Goal: Check status: Check status

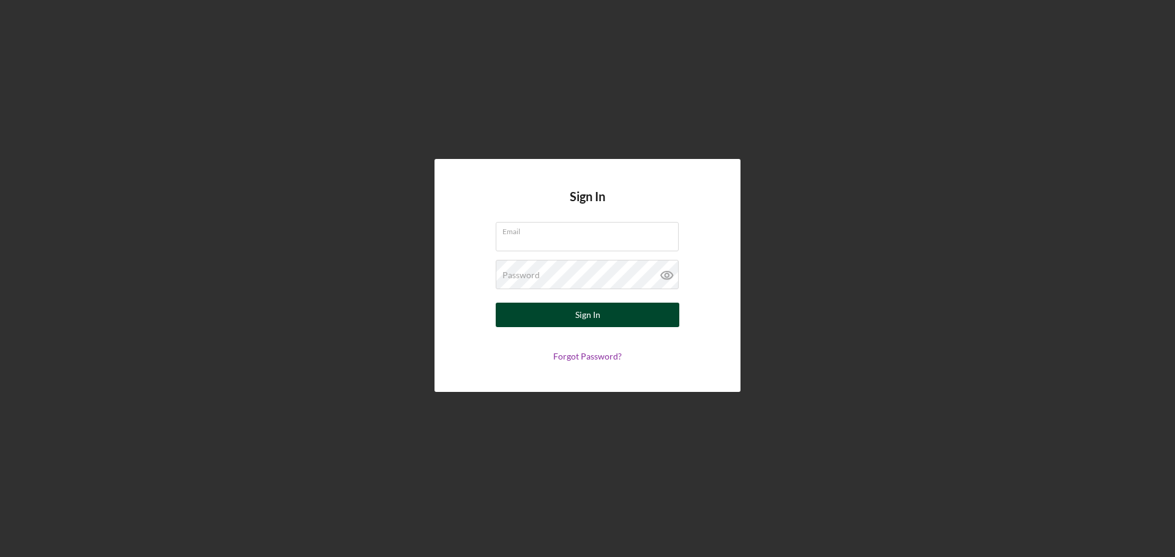
type input "[EMAIL_ADDRESS][DOMAIN_NAME]"
click at [592, 316] on div "Sign In" at bounding box center [587, 315] width 25 height 24
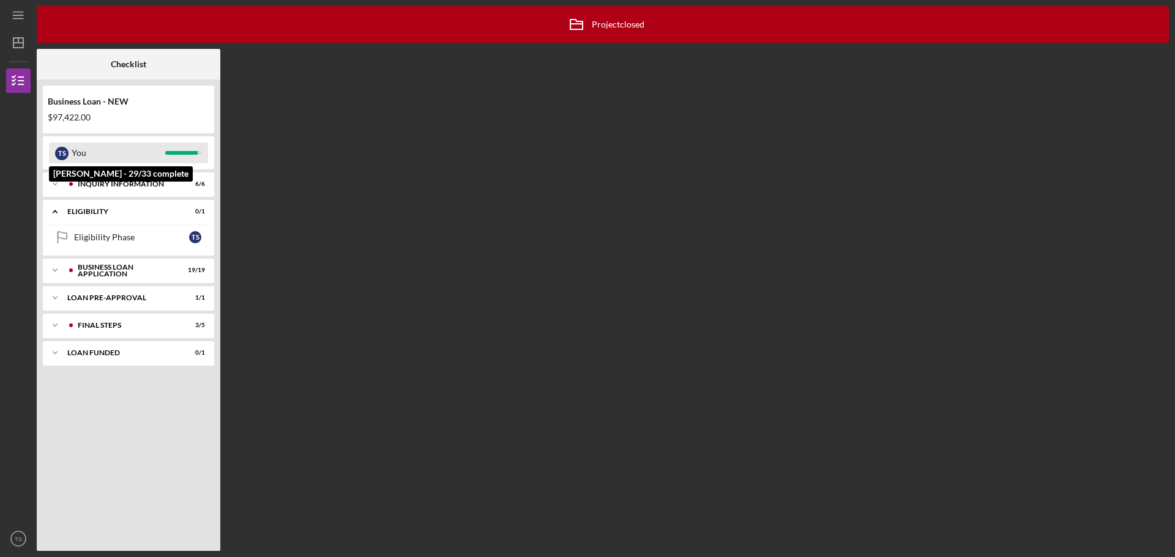
click at [117, 153] on div "You" at bounding box center [119, 153] width 94 height 21
click at [122, 185] on div "INQUIRY INFORMATION" at bounding box center [138, 183] width 121 height 7
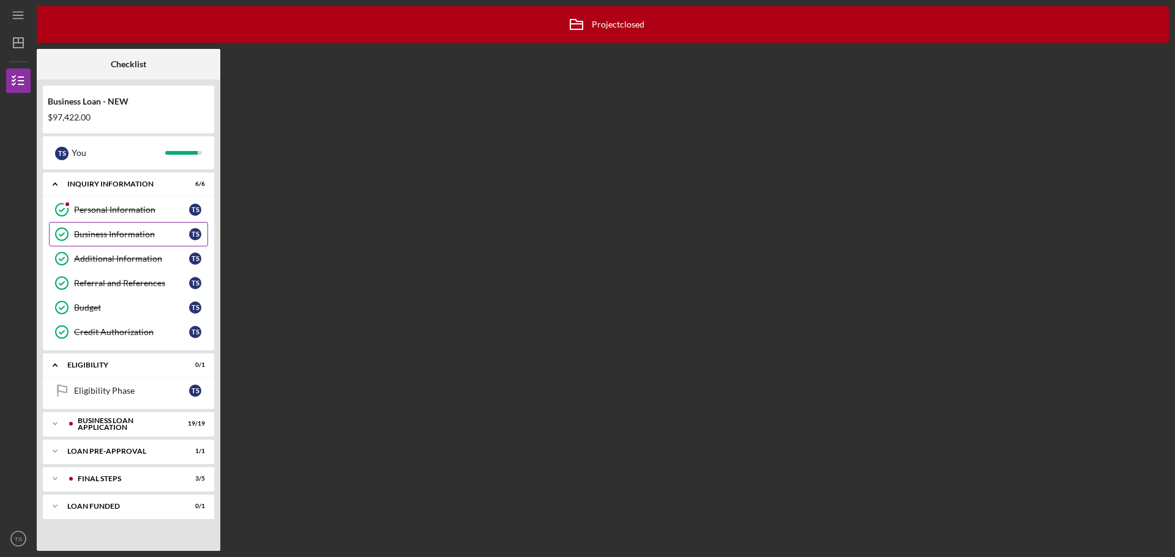
click at [119, 236] on div "Business Information" at bounding box center [131, 234] width 115 height 10
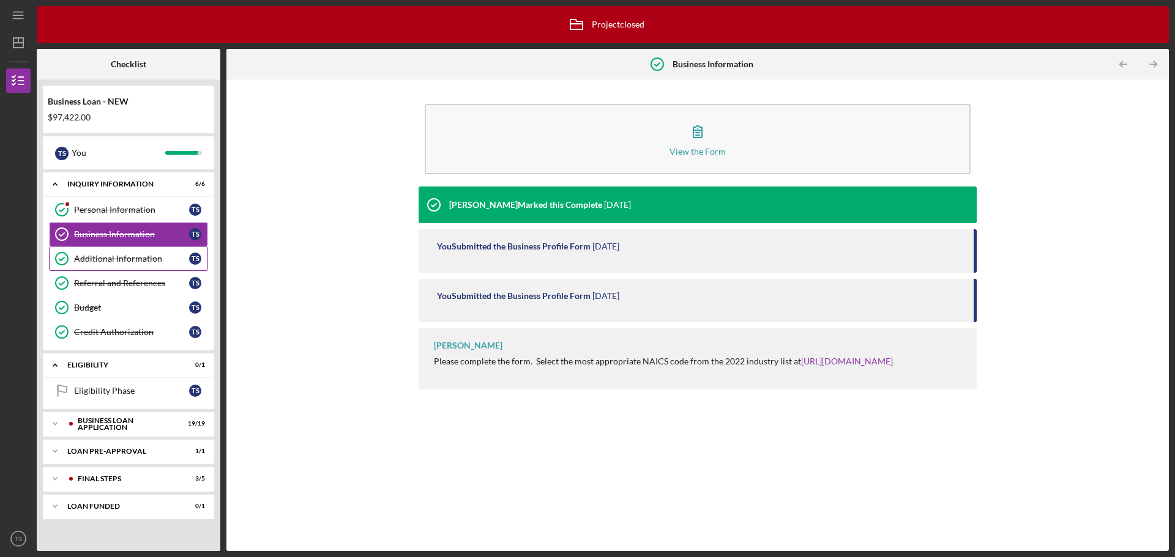
click at [115, 256] on div "Additional Information" at bounding box center [131, 259] width 115 height 10
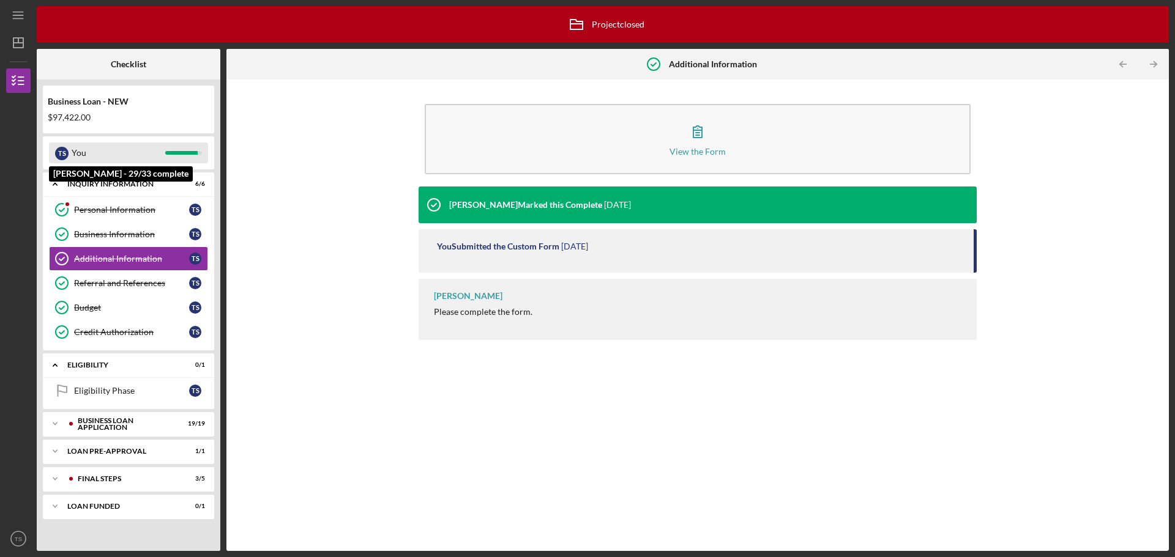
click at [86, 160] on div "You" at bounding box center [119, 153] width 94 height 21
click at [83, 151] on div "You" at bounding box center [119, 153] width 94 height 21
click at [60, 155] on div "T S" at bounding box center [61, 153] width 13 height 13
click at [124, 505] on div "LOAN FUNDED" at bounding box center [133, 506] width 132 height 7
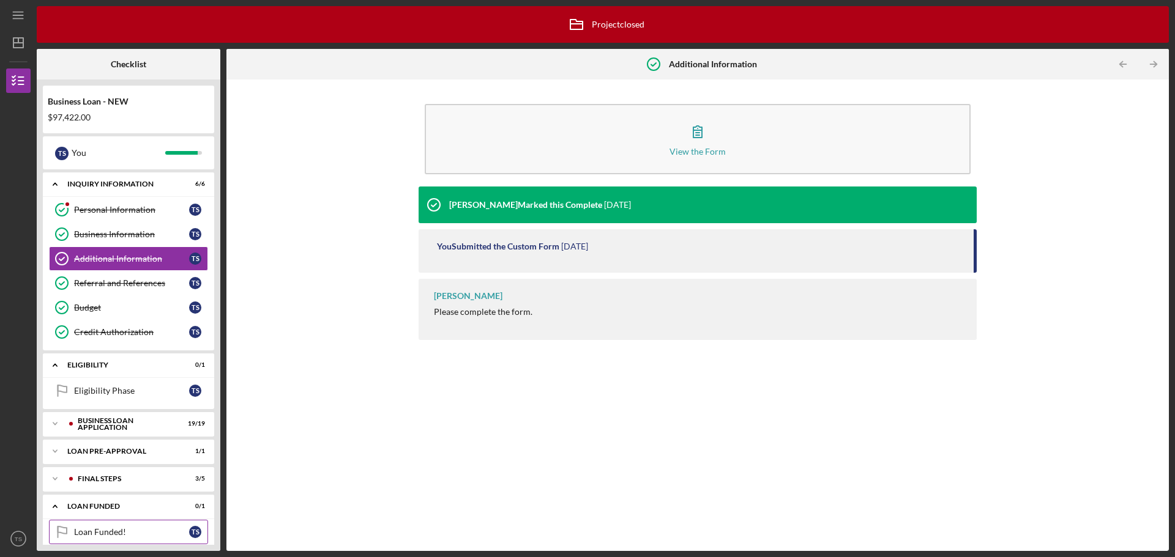
click at [95, 534] on div "Loan Funded!" at bounding box center [131, 532] width 115 height 10
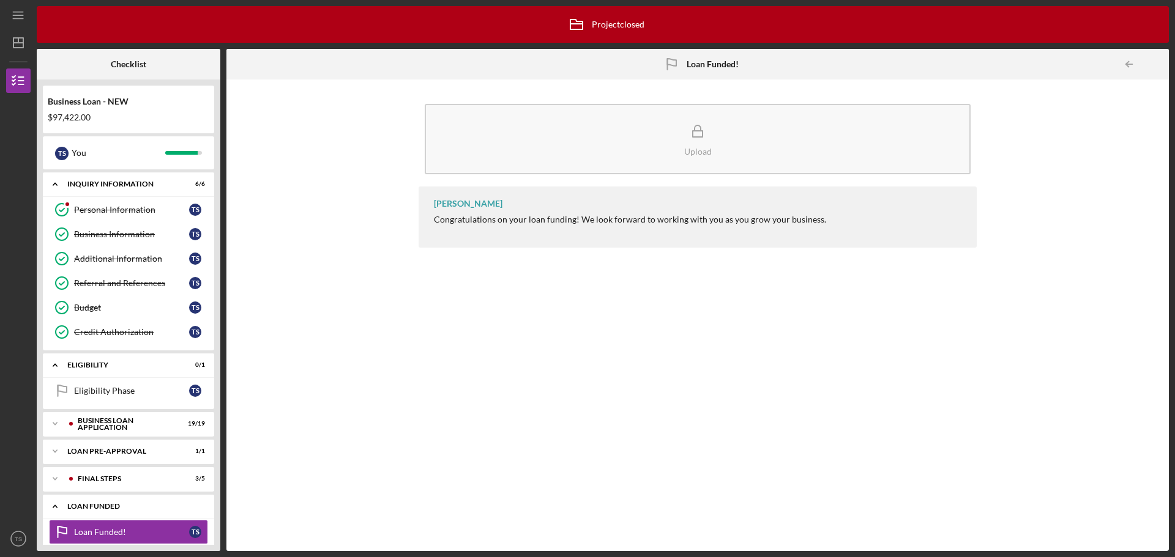
click at [99, 510] on div "LOAN FUNDED" at bounding box center [133, 506] width 132 height 7
click at [103, 445] on div "Icon/Expander LOAN PRE-APPROVAL 1 / 1" at bounding box center [128, 451] width 171 height 24
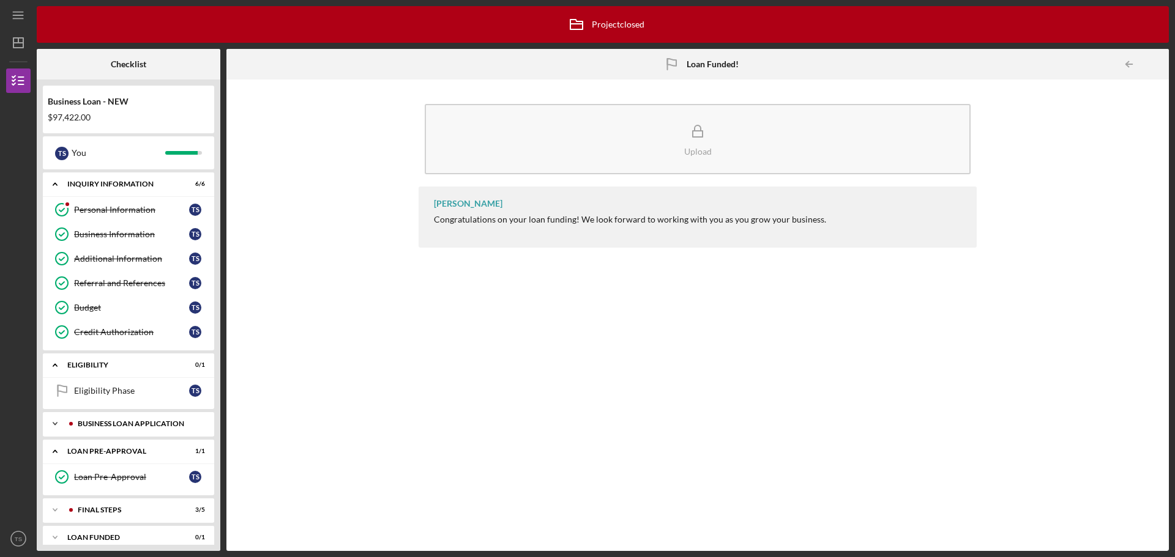
click at [102, 425] on div "BUSINESS LOAN APPLICATION" at bounding box center [138, 423] width 121 height 7
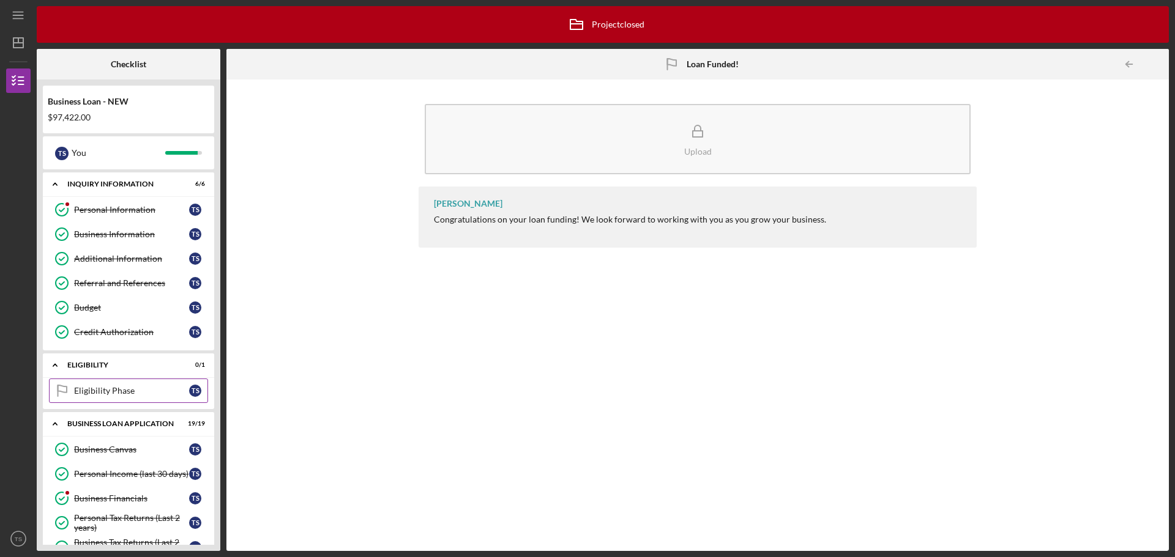
click at [92, 397] on link "Eligibility Phase Eligibility Phase T S" at bounding box center [128, 391] width 159 height 24
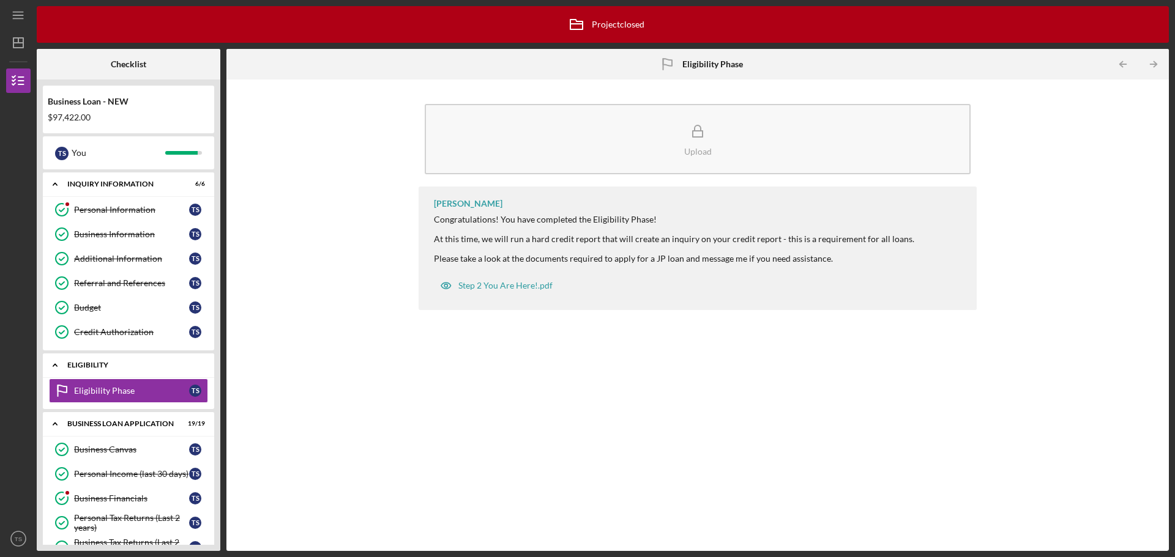
click at [83, 370] on div "Icon/Expander ELIGIBILITY 0 / 1" at bounding box center [128, 365] width 171 height 25
